Goal: Task Accomplishment & Management: Manage account settings

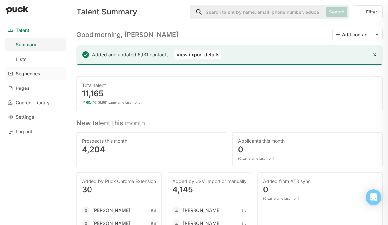
click at [26, 75] on div "Sequences" at bounding box center [28, 74] width 24 height 6
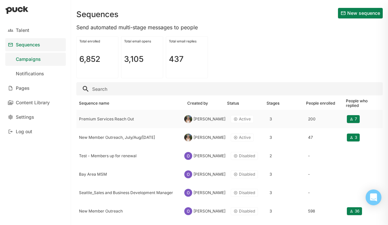
click at [123, 116] on div "Premium Services Reach Out" at bounding box center [128, 119] width 105 height 18
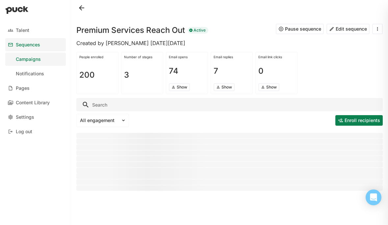
click at [351, 30] on button "Edit sequence" at bounding box center [348, 29] width 43 height 11
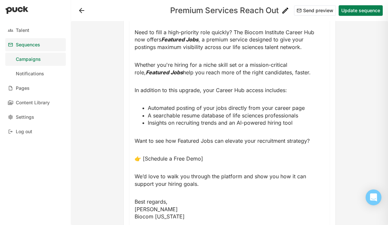
scroll to position [137, 0]
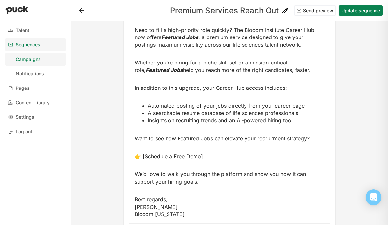
drag, startPoint x: 207, startPoint y: 157, endPoint x: 143, endPoint y: 157, distance: 64.2
click at [143, 157] on p "👉 [Schedule a Free Demo]" at bounding box center [230, 156] width 190 height 7
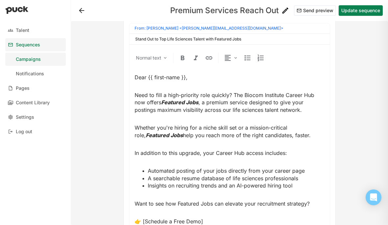
scroll to position [69, 0]
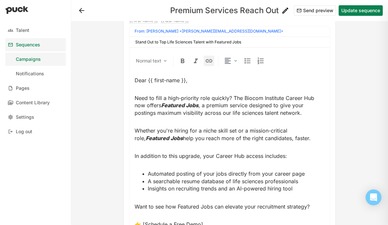
click at [208, 61] on img at bounding box center [209, 61] width 8 height 8
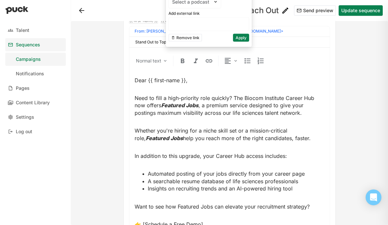
click at [188, 22] on input at bounding box center [209, 23] width 80 height 13
paste input "[URL][DOMAIN_NAME]"
type input "[URL][DOMAIN_NAME]"
click at [234, 34] on button "Apply" at bounding box center [241, 38] width 16 height 8
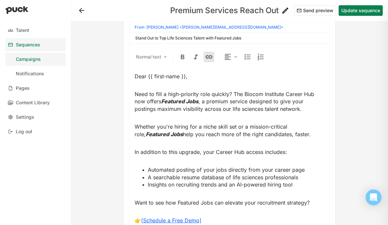
click at [220, 151] on p "In addition to this upgrade, your Career Hub access includes:" at bounding box center [230, 152] width 190 height 7
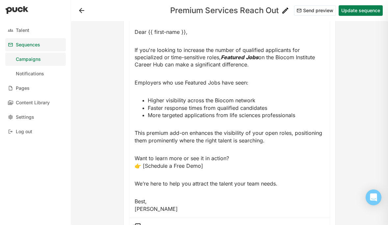
scroll to position [483, 0]
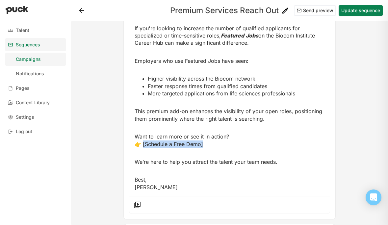
drag, startPoint x: 204, startPoint y: 145, endPoint x: 141, endPoint y: 145, distance: 62.6
click at [141, 145] on p "Want to learn more or see it in action? 👉 [Schedule a Free Demo]" at bounding box center [230, 140] width 190 height 15
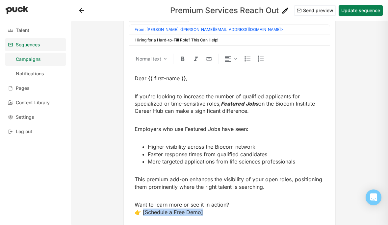
scroll to position [411, 0]
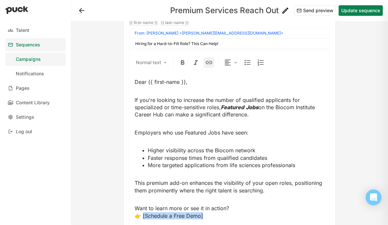
click at [211, 61] on img at bounding box center [209, 63] width 8 height 8
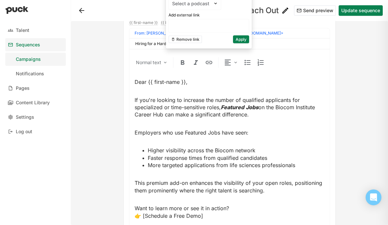
click at [196, 25] on input at bounding box center [209, 25] width 80 height 13
paste input "[URL][DOMAIN_NAME]"
type input "[URL][DOMAIN_NAME]"
click at [238, 40] on button "Apply" at bounding box center [241, 39] width 16 height 8
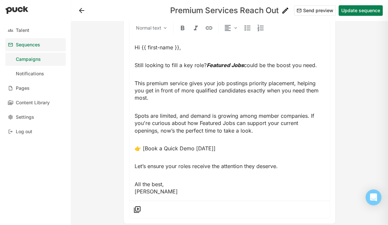
scroll to position [771, 0]
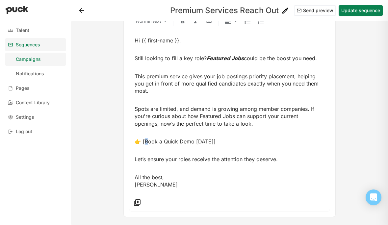
click at [146, 141] on p "👉 [Book a Quick Demo [DATE]]" at bounding box center [230, 141] width 190 height 7
drag, startPoint x: 142, startPoint y: 141, endPoint x: 213, endPoint y: 145, distance: 71.3
click at [213, 145] on div "Hi {{ first-name }}, Still looking to fill a key role? Featured Jobs could be t…" at bounding box center [230, 113] width 190 height 152
click at [207, 23] on img at bounding box center [209, 21] width 8 height 8
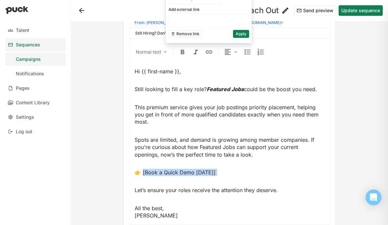
scroll to position [735, 0]
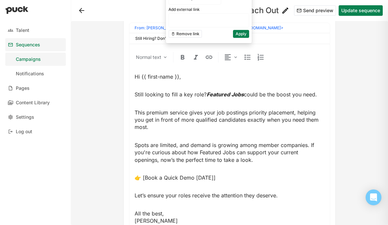
click at [197, 20] on input at bounding box center [209, 20] width 80 height 13
paste input "[URL][DOMAIN_NAME]"
type input "[URL][DOMAIN_NAME]"
click at [237, 35] on button "Apply" at bounding box center [241, 34] width 16 height 8
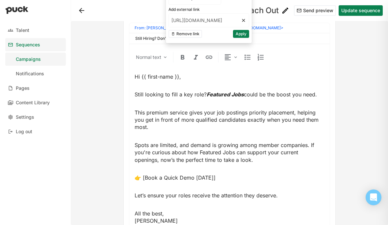
scroll to position [0, 0]
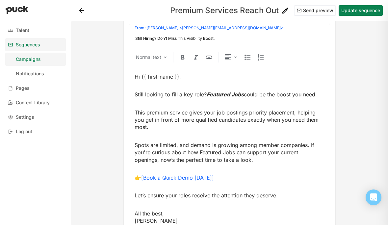
click at [264, 155] on p "Spots are limited, and demand is growing among member companies. If you're curi…" at bounding box center [230, 153] width 190 height 22
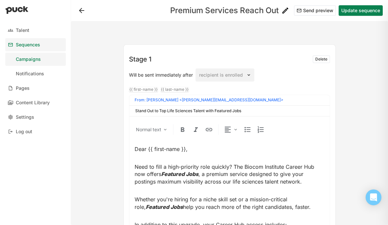
click at [361, 10] on button "Update sequence" at bounding box center [361, 10] width 44 height 11
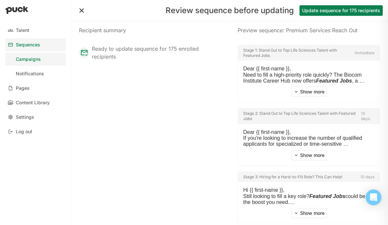
click at [329, 12] on button "Update sequence for 175 recipients" at bounding box center [341, 10] width 83 height 11
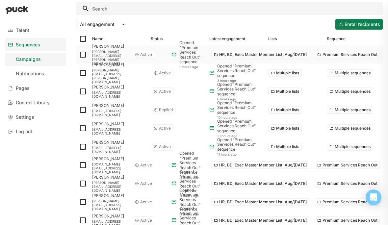
scroll to position [114, 0]
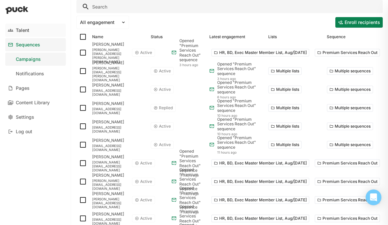
click at [32, 34] on link "Talent" at bounding box center [35, 30] width 61 height 13
